Goal: Task Accomplishment & Management: Manage account settings

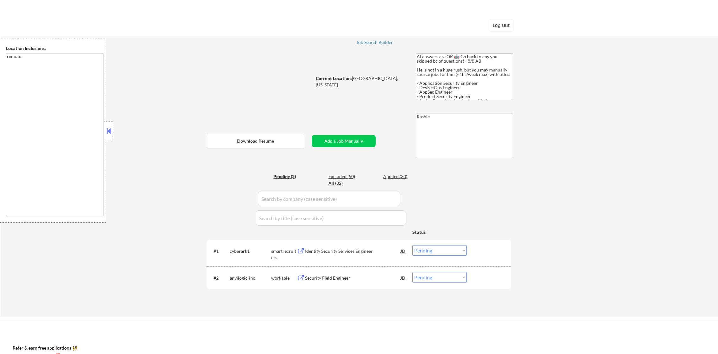
select select ""pending""
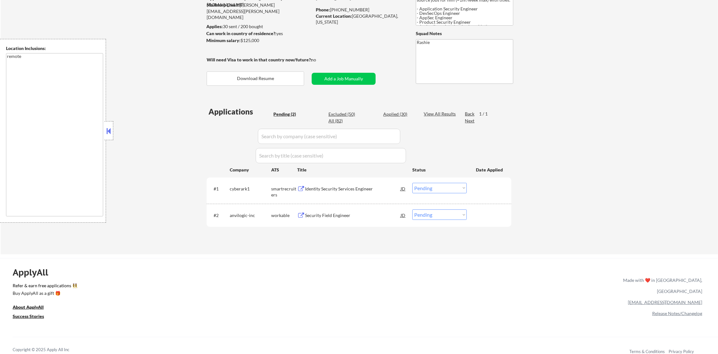
scroll to position [79, 0]
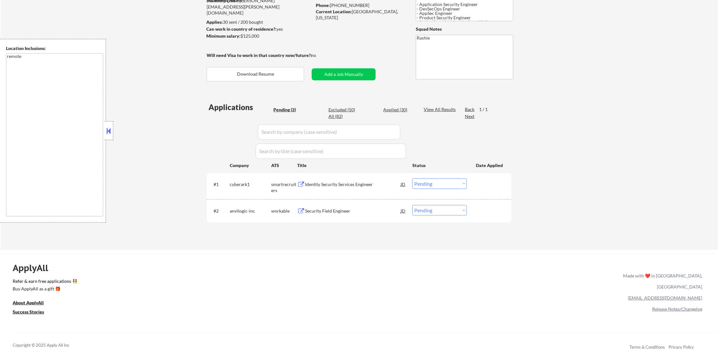
click at [333, 107] on div "Excluded (50)" at bounding box center [345, 110] width 32 height 6
click at [346, 109] on div "Excluded (50)" at bounding box center [345, 110] width 32 height 6
select select ""excluded__location_""
select select ""excluded""
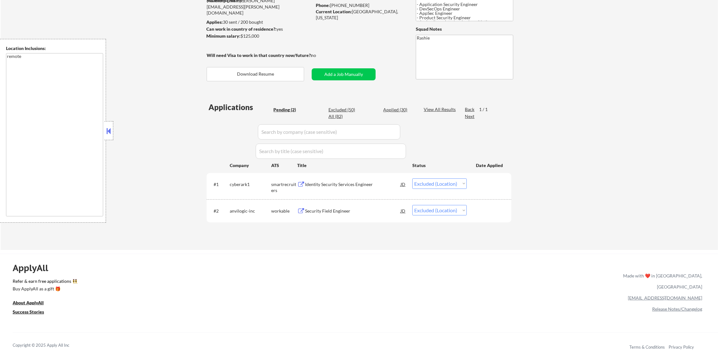
select select ""excluded__location_""
select select ""excluded""
select select ""excluded__salary_""
select select ""excluded__expired_""
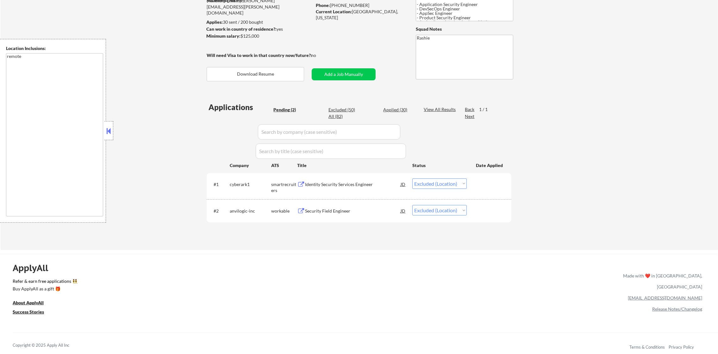
select select ""excluded__location_""
select select ""excluded""
select select ""excluded__location_""
select select ""excluded""
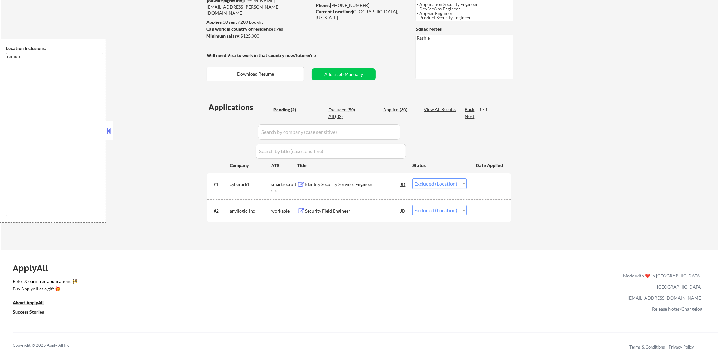
select select ""excluded__expired_""
select select ""excluded""
select select ""excluded__location_""
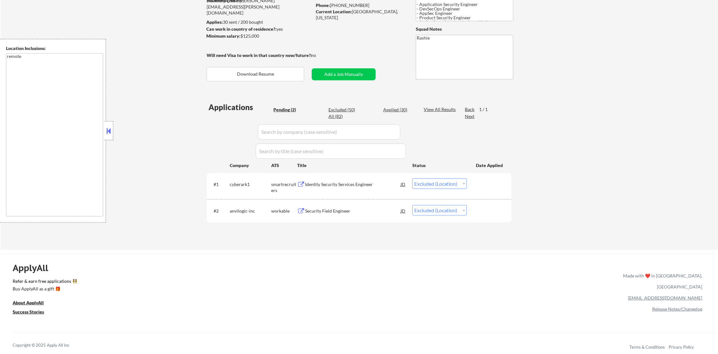
select select ""excluded""
select select ""excluded__location_""
select select ""excluded__salary_""
select select ""excluded__expired_""
select select ""excluded__location_""
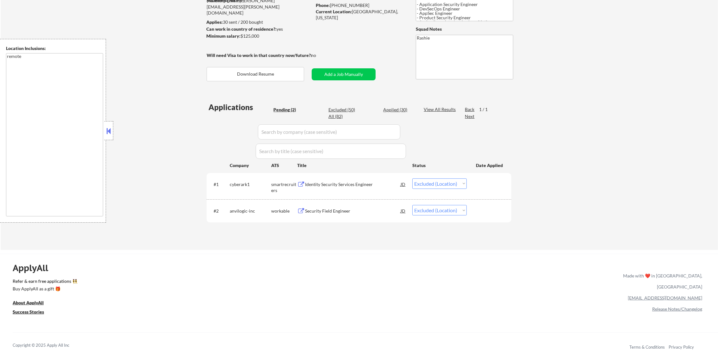
select select ""excluded__expired_""
select select ""excluded""
select select ""excluded__other_""
select select ""excluded__expired_""
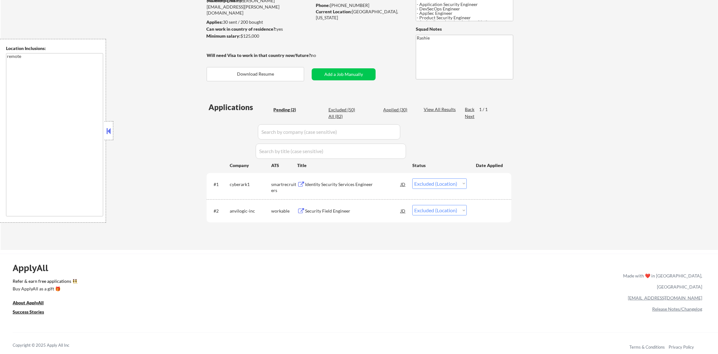
select select ""excluded__salary_""
select select ""excluded__bad_match_""
select select ""excluded__salary_""
select select ""excluded__expired_""
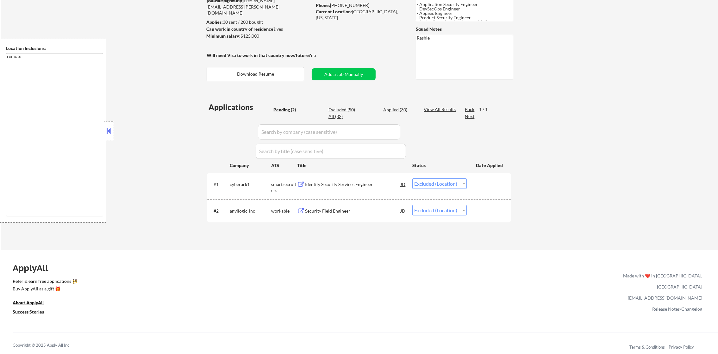
select select ""excluded""
select select ""excluded__expired_""
select select ""excluded__location_""
select select ""excluded__expired_""
select select ""excluded""
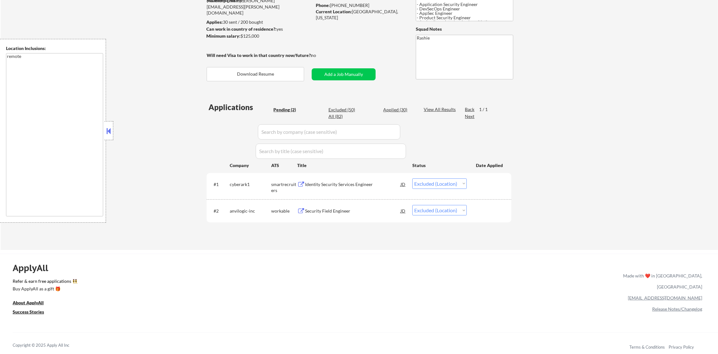
select select ""excluded__expired_""
select select ""excluded""
select select ""excluded__location_""
select select ""excluded""
select select ""excluded__bad_match_""
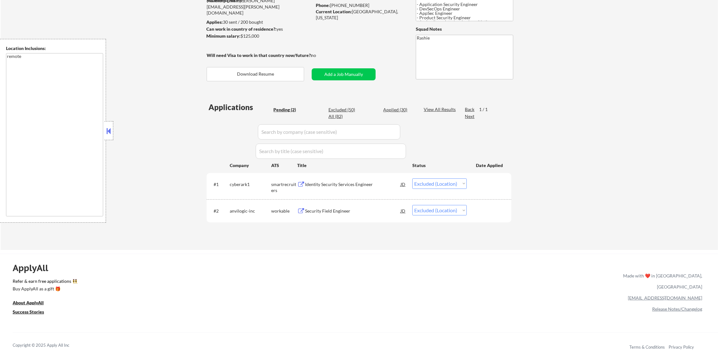
select select ""excluded__bad_match_""
select select ""excluded__other_""
select select ""excluded__location_""
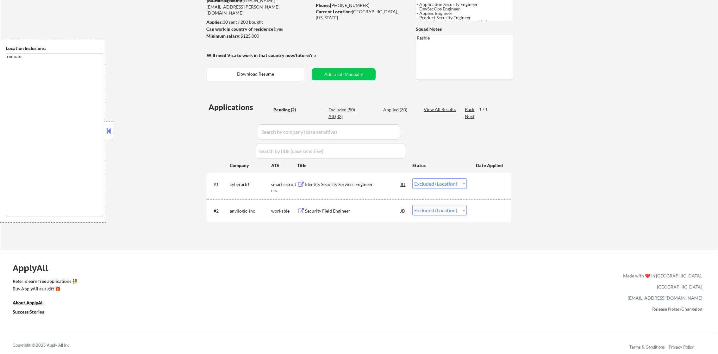
select select ""excluded""
select select ""excluded__other_""
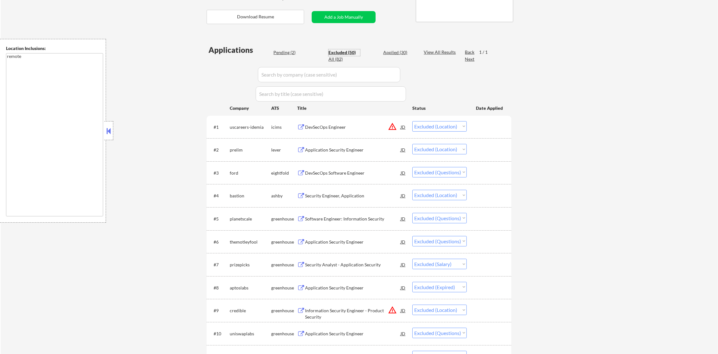
scroll to position [126, 0]
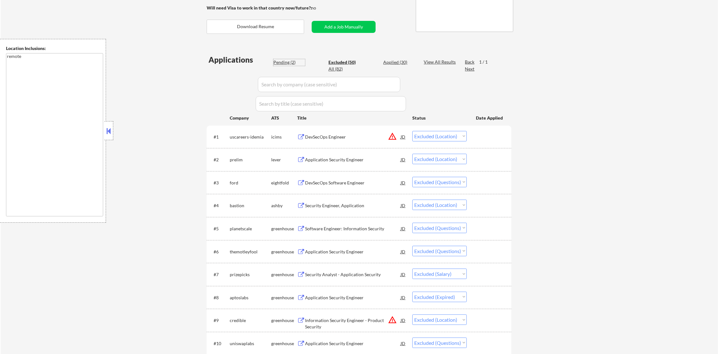
click at [284, 65] on div "Pending (2)" at bounding box center [290, 62] width 32 height 6
select select ""pending""
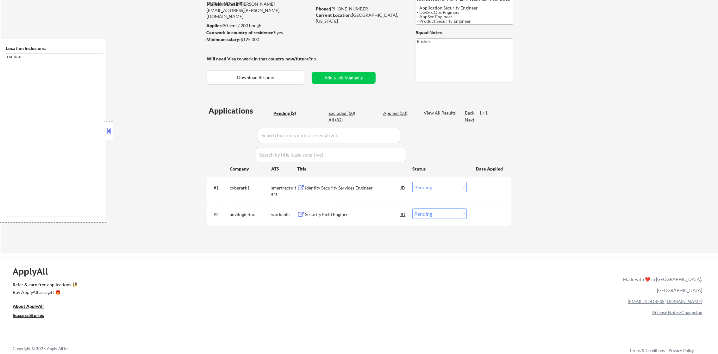
scroll to position [79, 0]
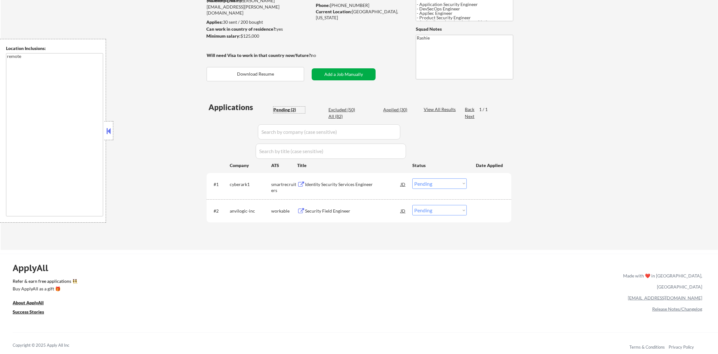
click at [357, 69] on button "Add a Job Manually" at bounding box center [344, 74] width 64 height 12
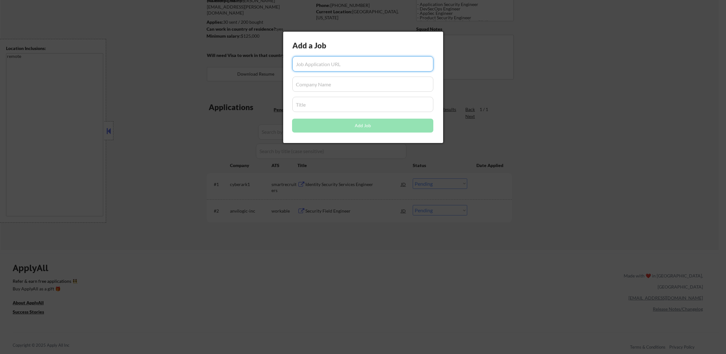
click at [672, 125] on div at bounding box center [363, 177] width 726 height 354
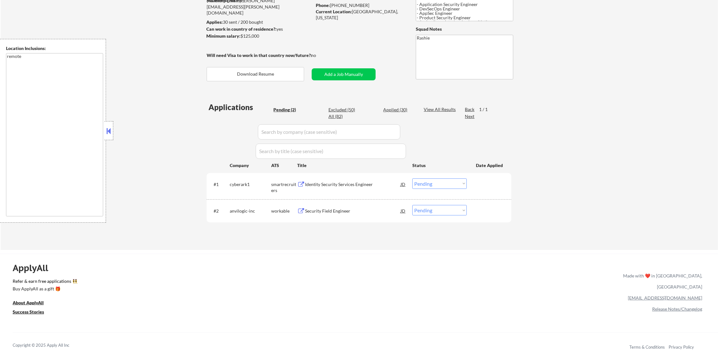
click at [345, 184] on div "Identity Security Services Engineer" at bounding box center [353, 184] width 96 height 6
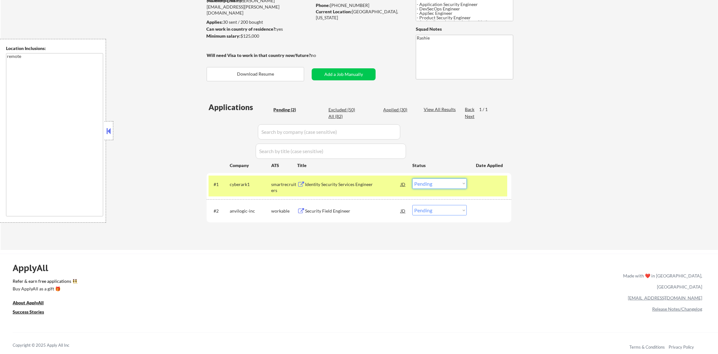
click at [431, 183] on select "Choose an option... Pending Applied Excluded (Questions) Excluded (Expired) Exc…" at bounding box center [440, 184] width 54 height 10
click at [413, 179] on select "Choose an option... Pending Applied Excluded (Questions) Excluded (Expired) Exc…" at bounding box center [440, 184] width 54 height 10
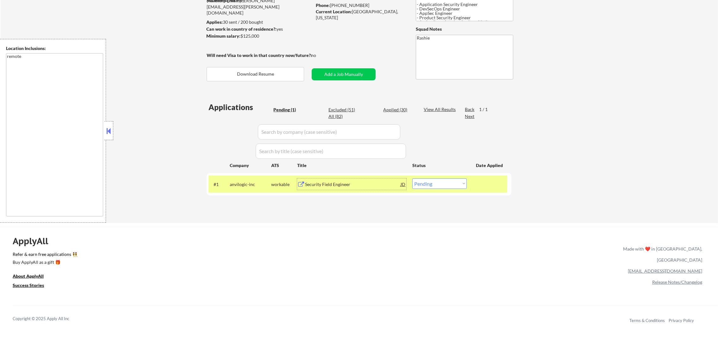
click at [348, 180] on div "Security Field Engineer" at bounding box center [353, 184] width 96 height 11
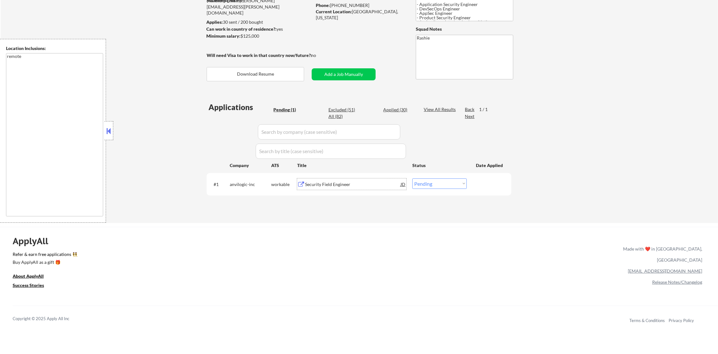
click at [422, 186] on select "Choose an option... Pending Applied Excluded (Questions) Excluded (Expired) Exc…" at bounding box center [440, 184] width 54 height 10
select select ""applied""
click at [413, 179] on select "Choose an option... Pending Applied Excluded (Questions) Excluded (Expired) Exc…" at bounding box center [440, 184] width 54 height 10
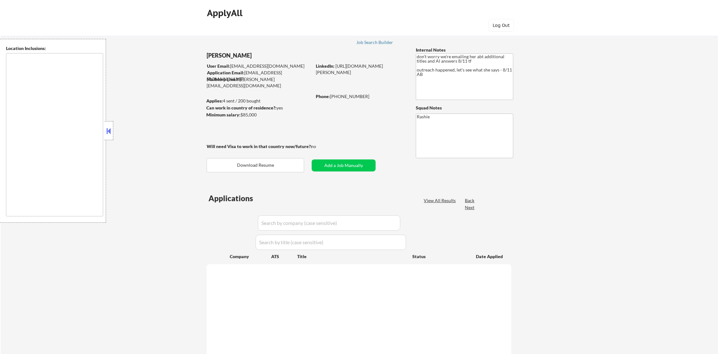
type textarea "[GEOGRAPHIC_DATA], [GEOGRAPHIC_DATA] [GEOGRAPHIC_DATA], [GEOGRAPHIC_DATA] [GEOG…"
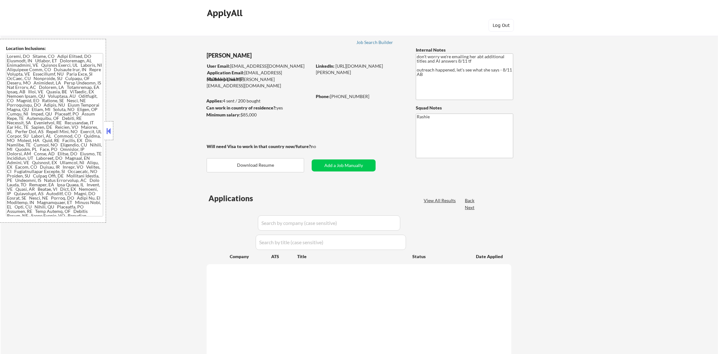
select select ""pending""
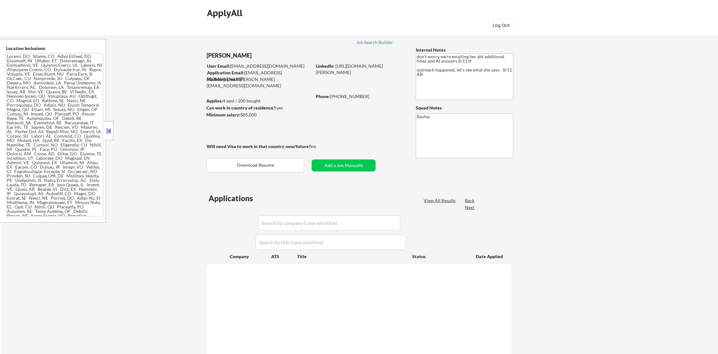
select select ""pending""
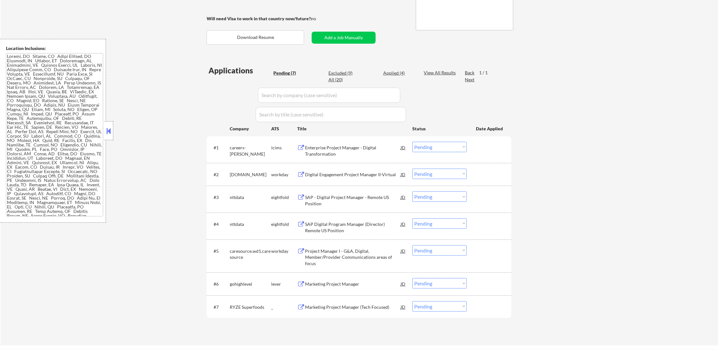
scroll to position [126, 0]
click at [344, 76] on div "Excluded (9)" at bounding box center [345, 75] width 32 height 6
select select ""excluded""
select select ""excluded__expired_""
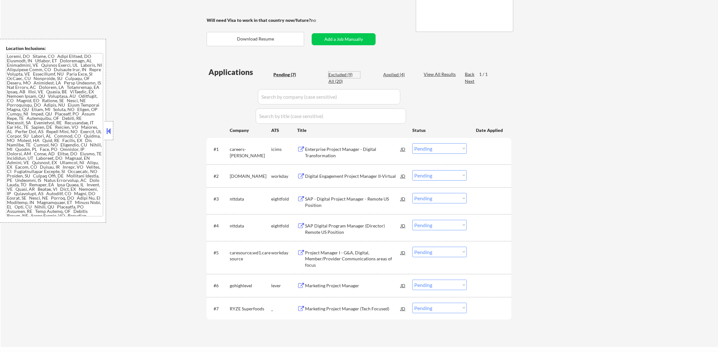
select select ""excluded""
select select ""excluded__bad_match_""
select select ""excluded__expired_""
select select ""excluded__salary_""
select select ""excluded__other_""
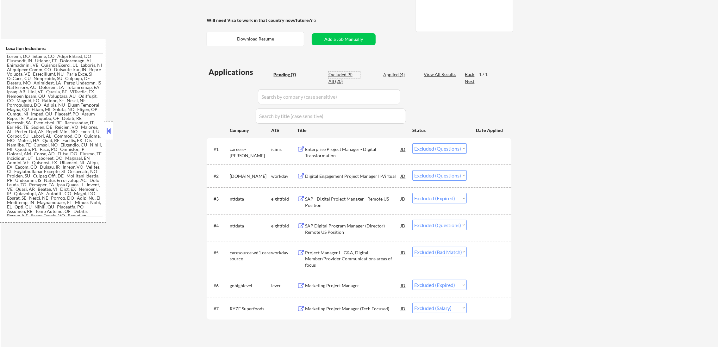
select select ""excluded__other_""
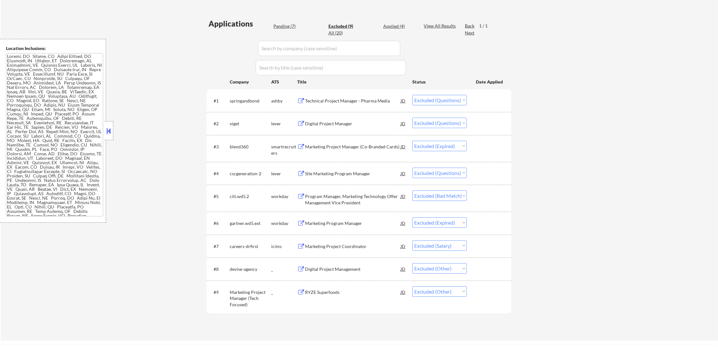
scroll to position [174, 0]
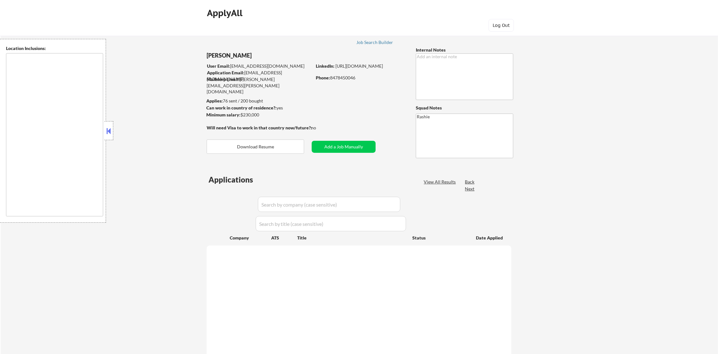
type textarea "Austin, TX West Lake Hills, TX Rollingwood, TX Sunset Valley, TX Cedar Park, TX…"
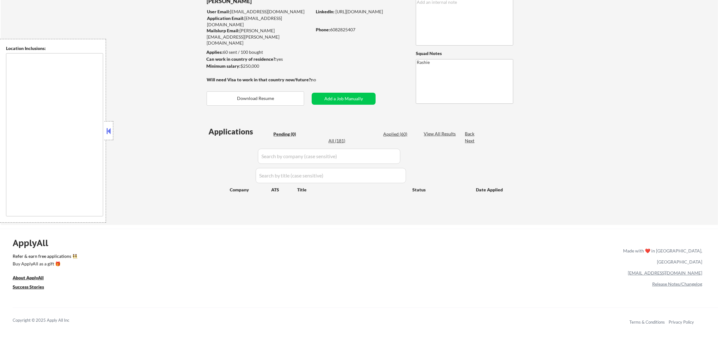
scroll to position [79, 0]
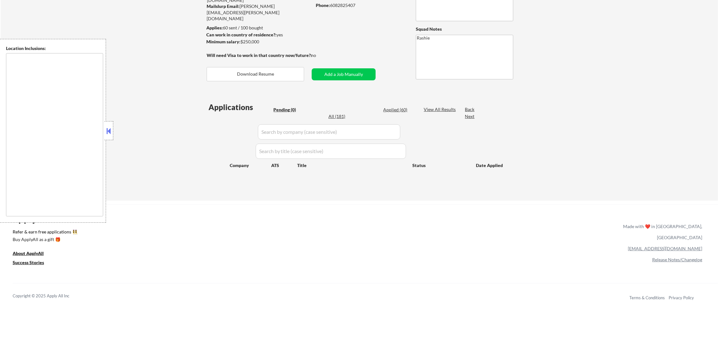
type textarea "[GEOGRAPHIC_DATA], [GEOGRAPHIC_DATA] [GEOGRAPHIC_DATA], [GEOGRAPHIC_DATA] [GEOG…"
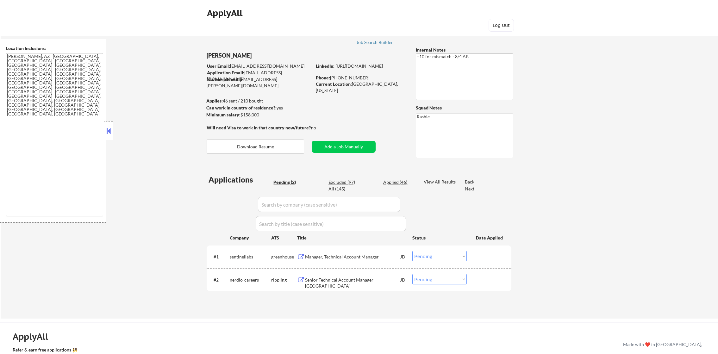
select select ""pending""
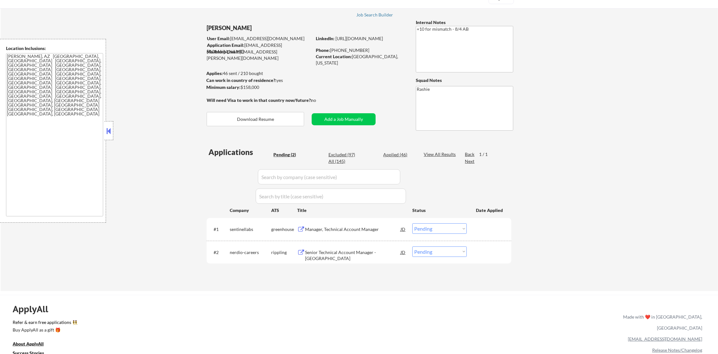
scroll to position [31, 0]
